Goal: Task Accomplishment & Management: Manage account settings

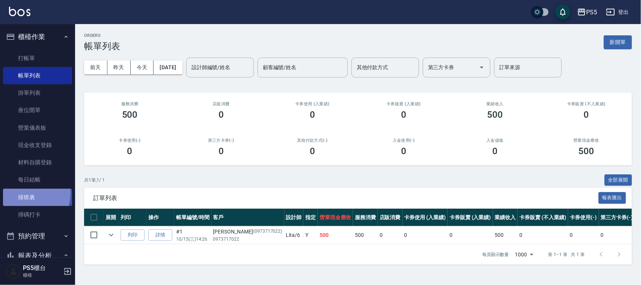
click at [23, 192] on link "排班表" at bounding box center [37, 197] width 69 height 17
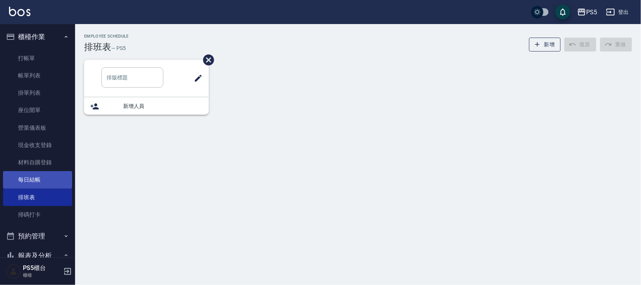
type input "洗髮"
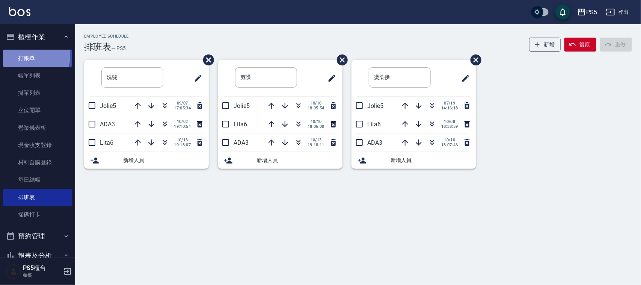
click at [31, 56] on link "打帳單" at bounding box center [37, 58] width 69 height 17
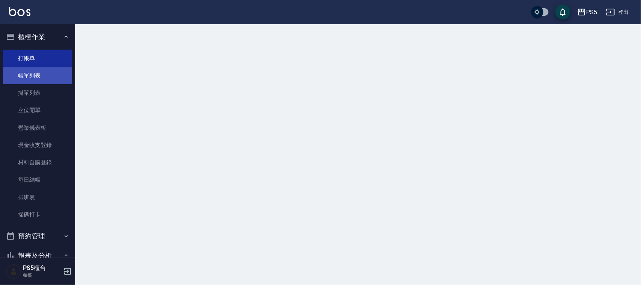
click at [30, 75] on link "帳單列表" at bounding box center [37, 75] width 69 height 17
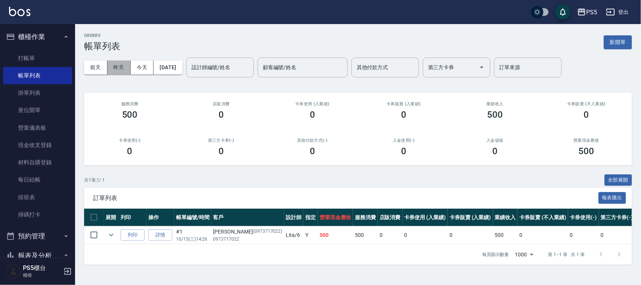
click at [124, 71] on button "昨天" at bounding box center [118, 67] width 23 height 14
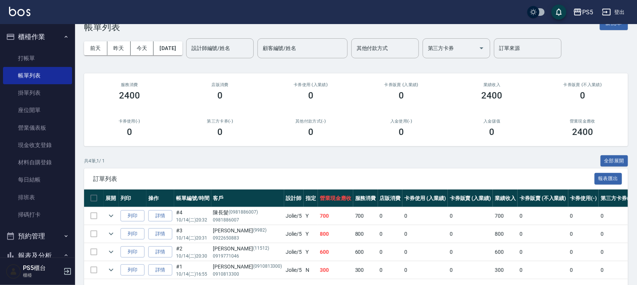
scroll to position [3, 0]
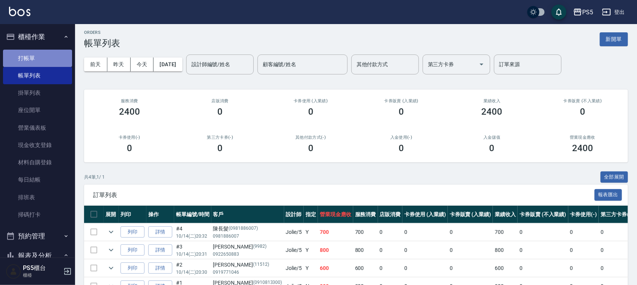
click at [61, 54] on link "打帳單" at bounding box center [37, 58] width 69 height 17
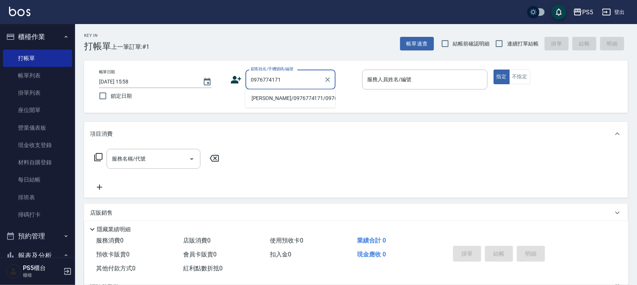
type input "[PERSON_NAME]/0976774171/0976774171"
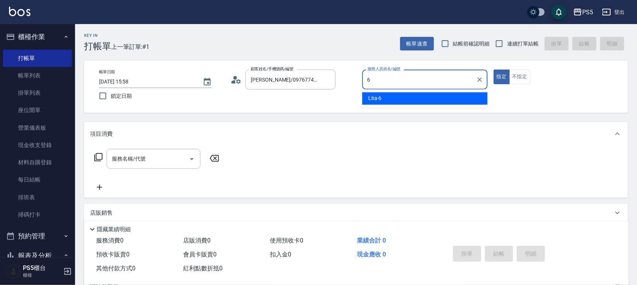
type input "Lita-6"
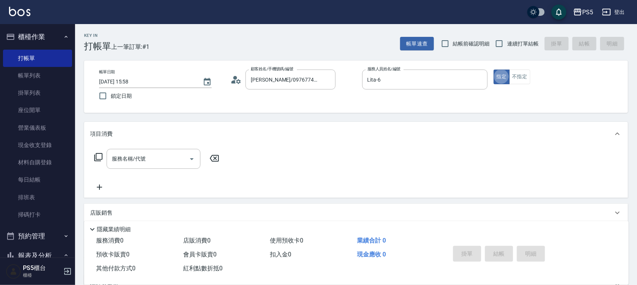
type button "true"
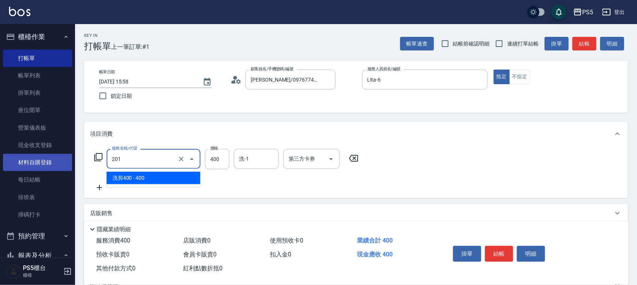
drag, startPoint x: 148, startPoint y: 156, endPoint x: 32, endPoint y: 158, distance: 116.1
click at [33, 158] on div "PS5 登出 櫃檯作業 打帳單 帳單列表 掛單列表 座位開單 營業儀表板 現金收支登錄 材料自購登錄 每日結帳 排班表 掃碼打卡 預約管理 預約管理 單日預約…" at bounding box center [318, 183] width 637 height 366
type input "洗髮(101)"
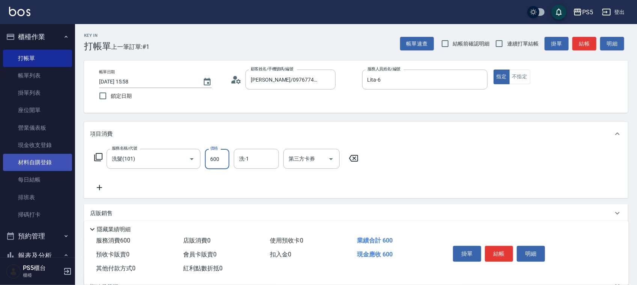
type input "600"
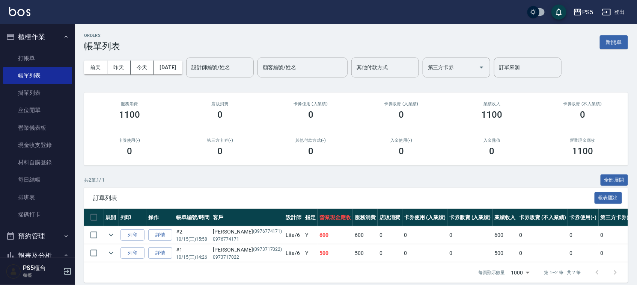
click at [421, 160] on div "入金使用(-) 0" at bounding box center [401, 147] width 91 height 36
click at [25, 59] on link "打帳單" at bounding box center [37, 58] width 69 height 17
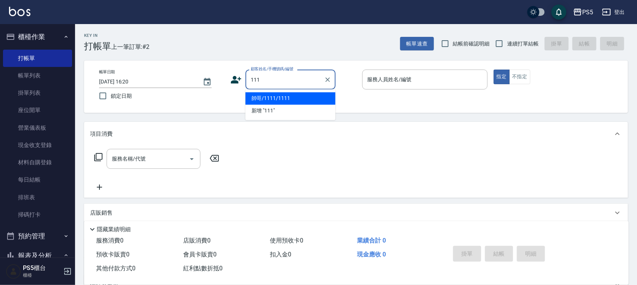
type input "帥哥/1111/1111"
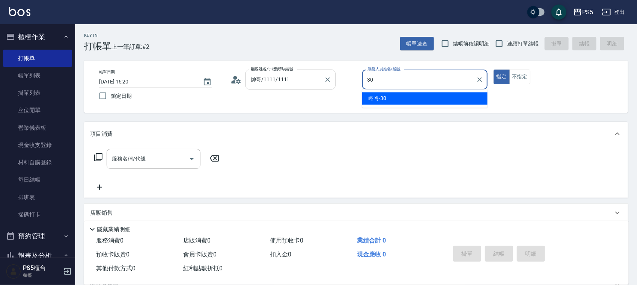
type input "咚咚-30"
type button "true"
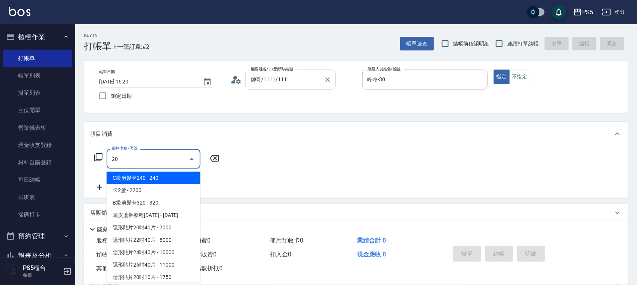
type input "201"
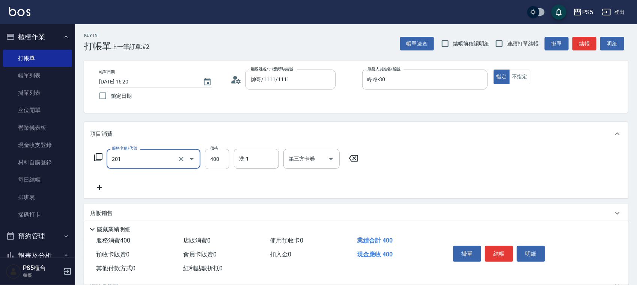
click at [155, 156] on input "201" at bounding box center [143, 158] width 66 height 13
type input "洗髮(101)"
click at [495, 250] on button "結帳" at bounding box center [499, 254] width 28 height 16
